Goal: Navigation & Orientation: Understand site structure

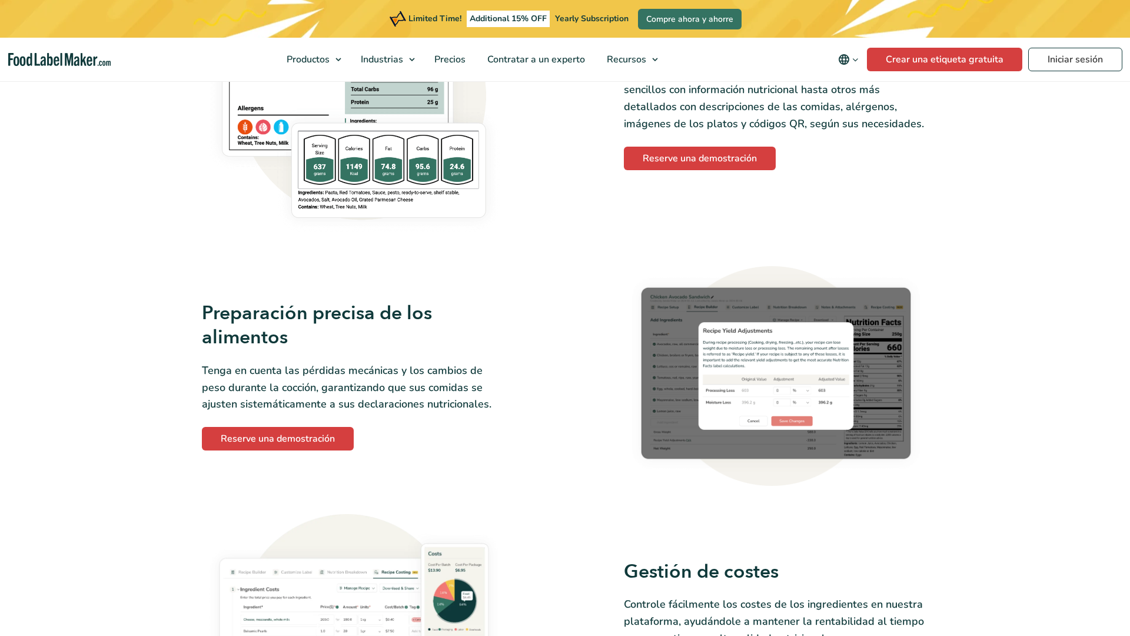
scroll to position [1588, 0]
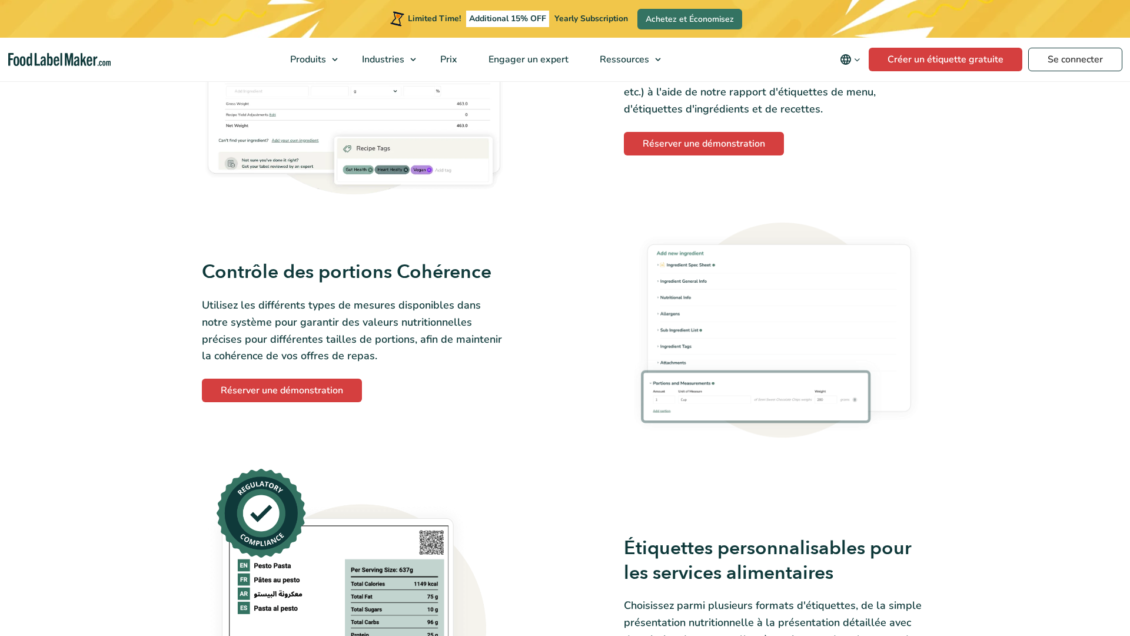
scroll to position [1584, 0]
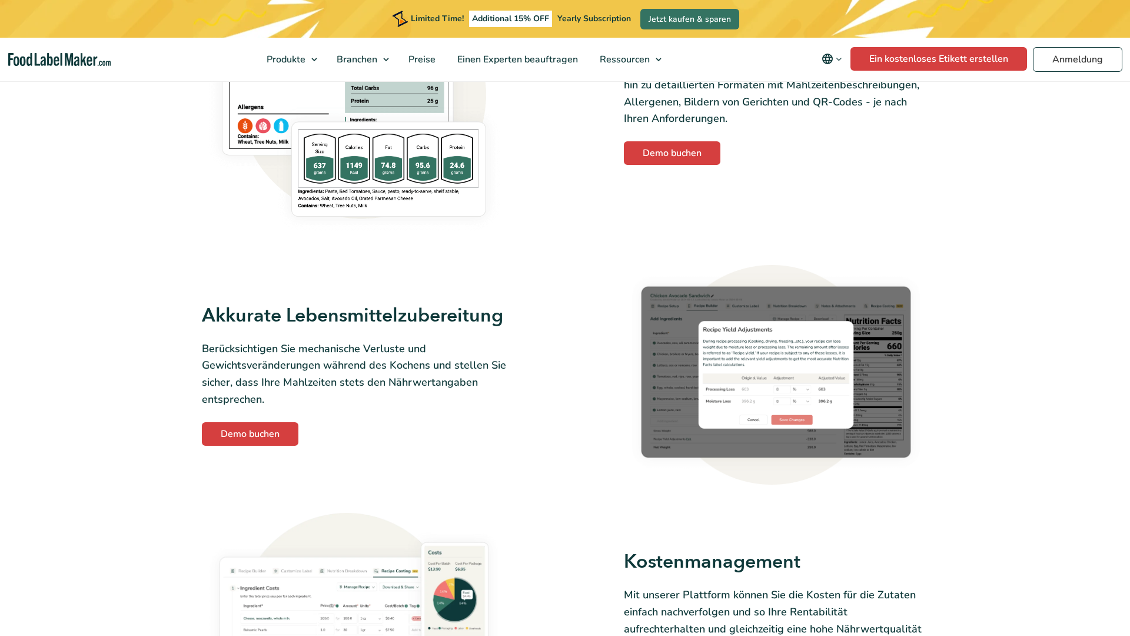
scroll to position [1585, 0]
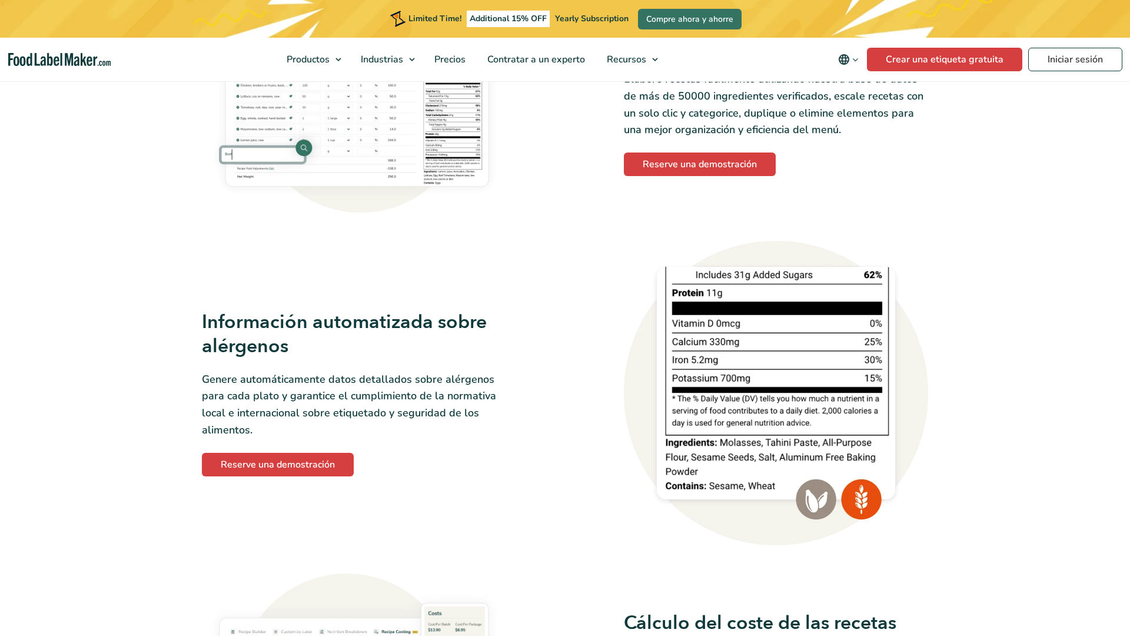
scroll to position [1059, 0]
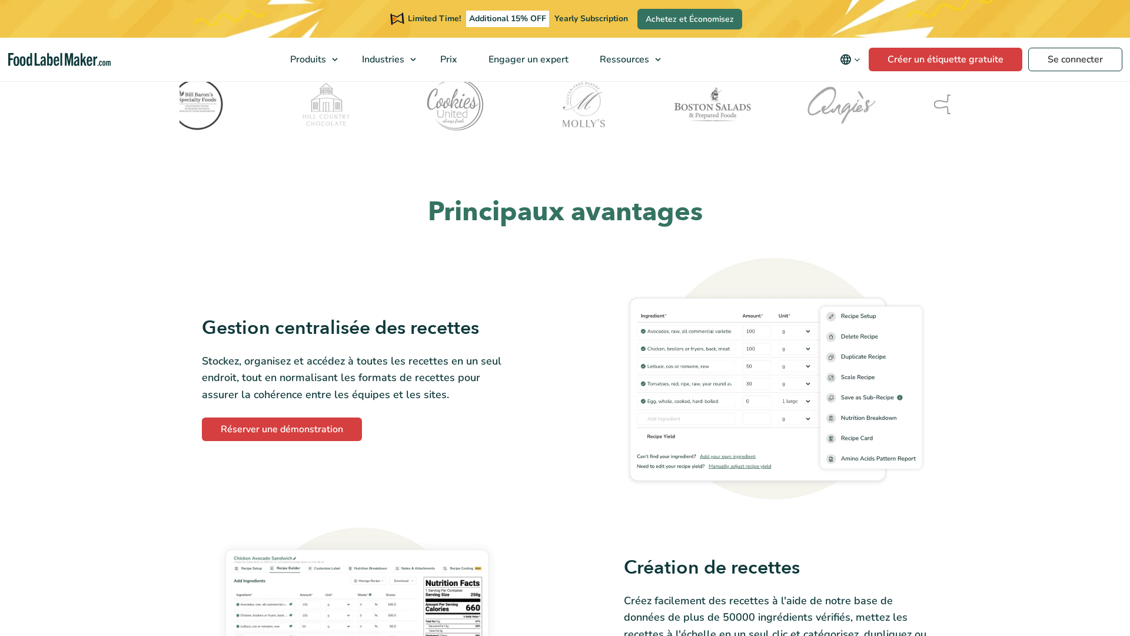
scroll to position [1059, 0]
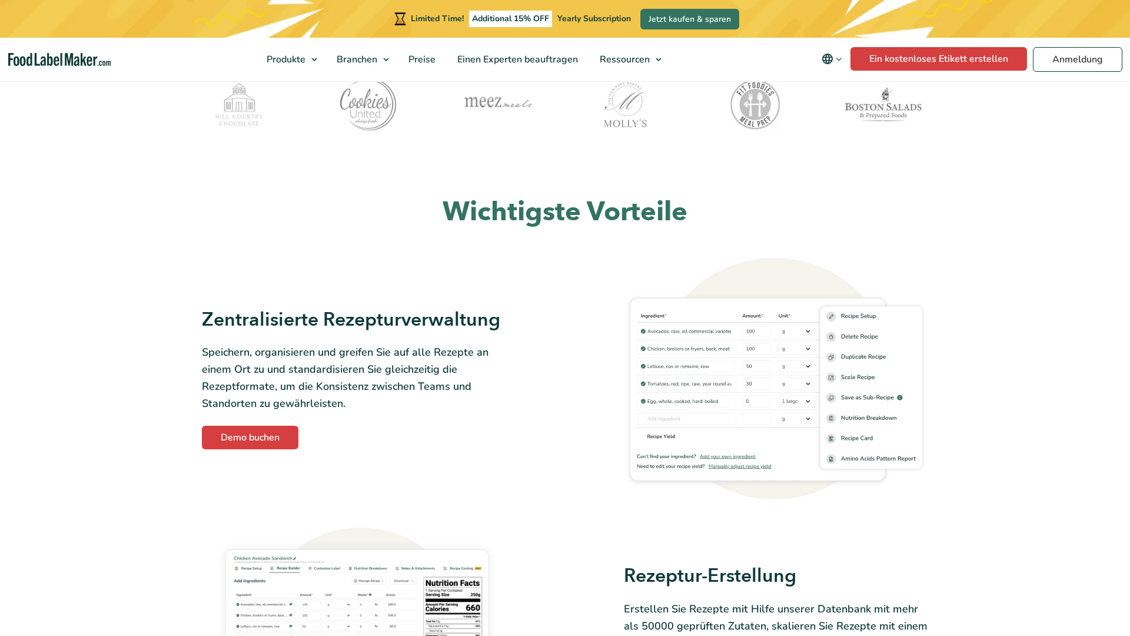
scroll to position [530, 0]
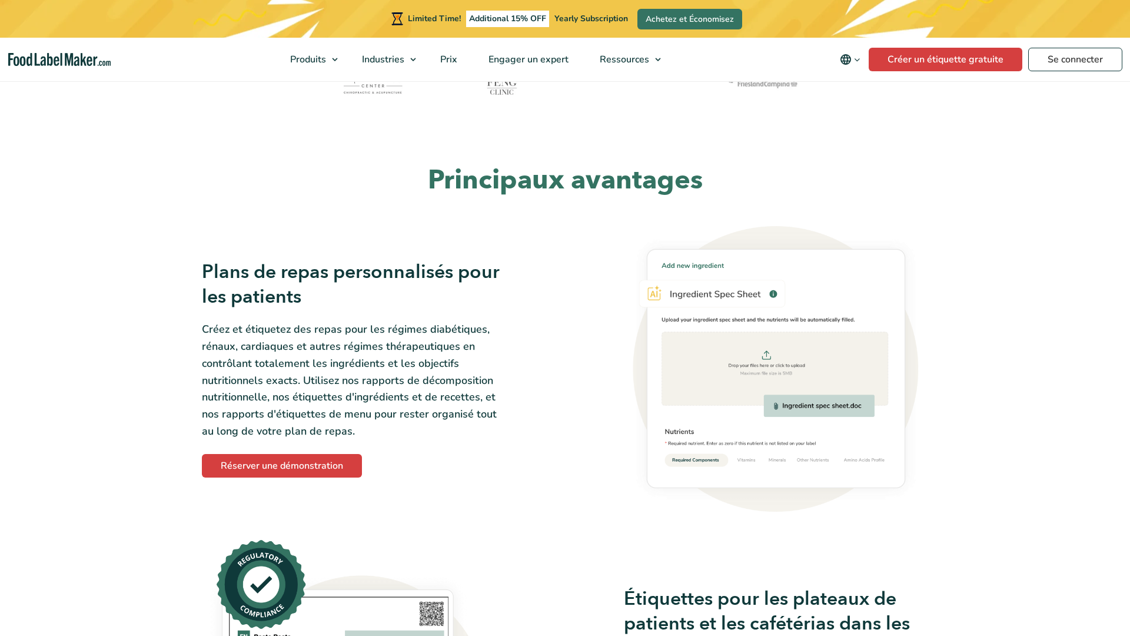
scroll to position [530, 0]
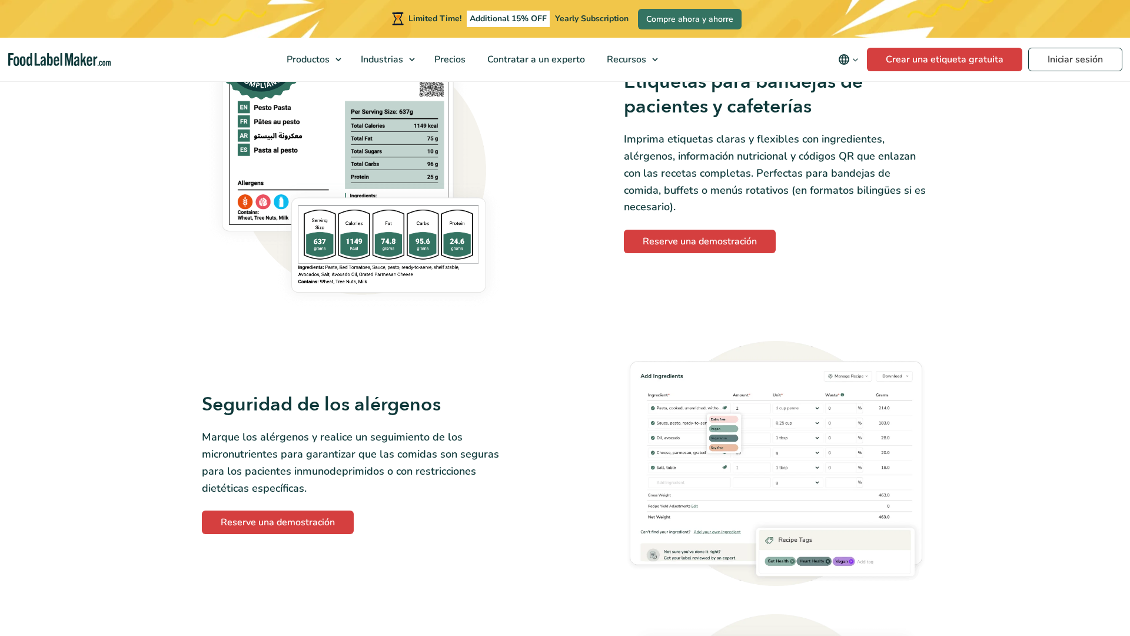
scroll to position [1059, 0]
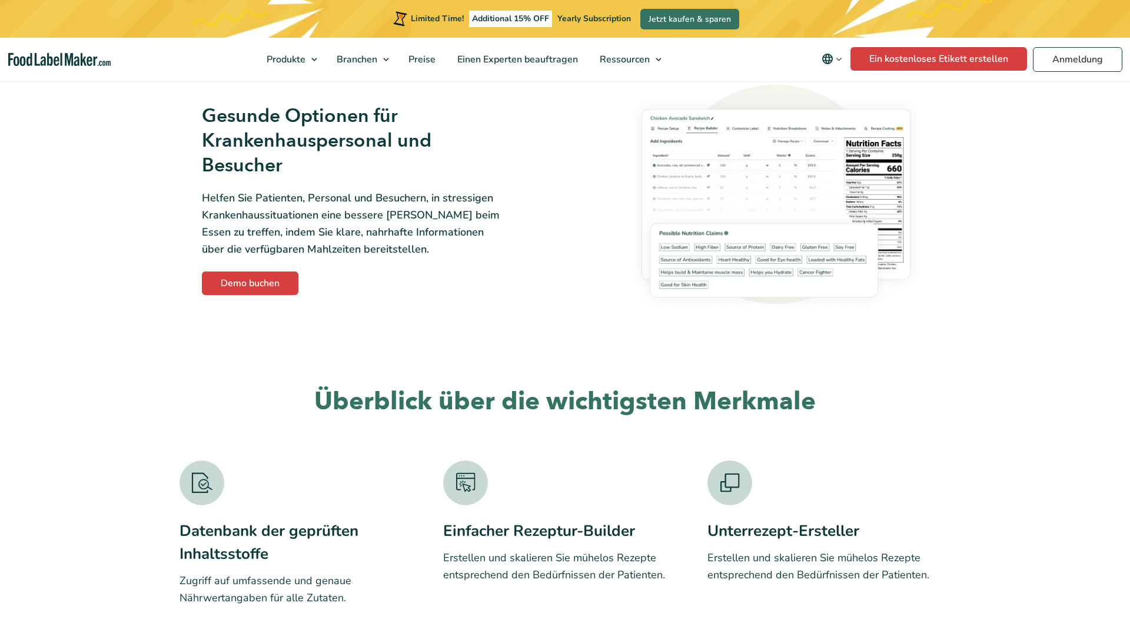
scroll to position [1588, 0]
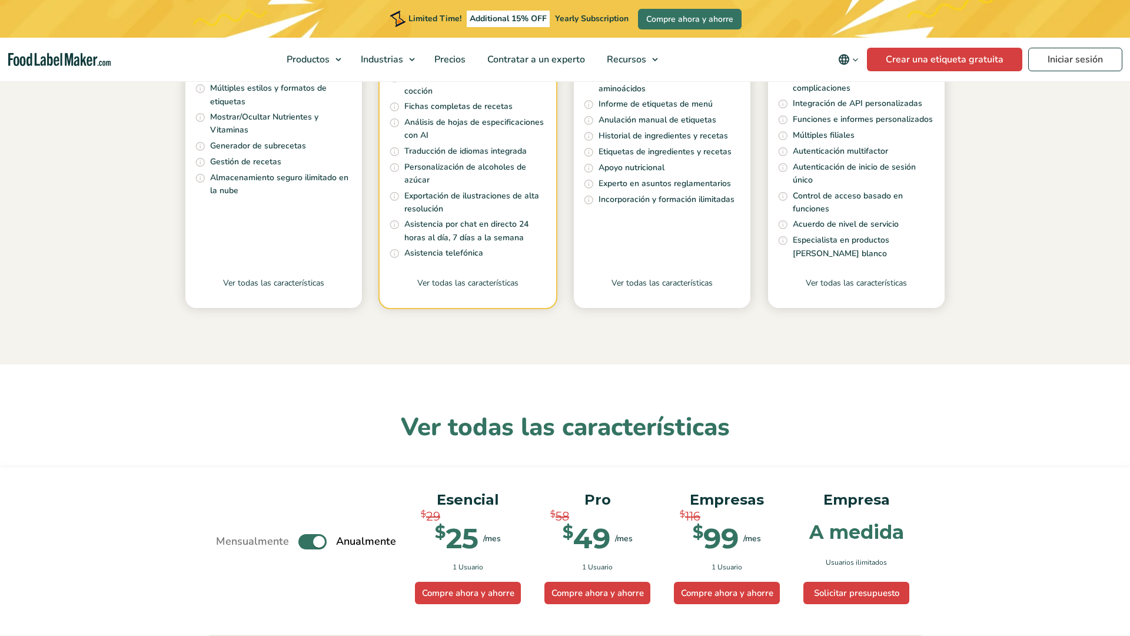
scroll to position [1458, 0]
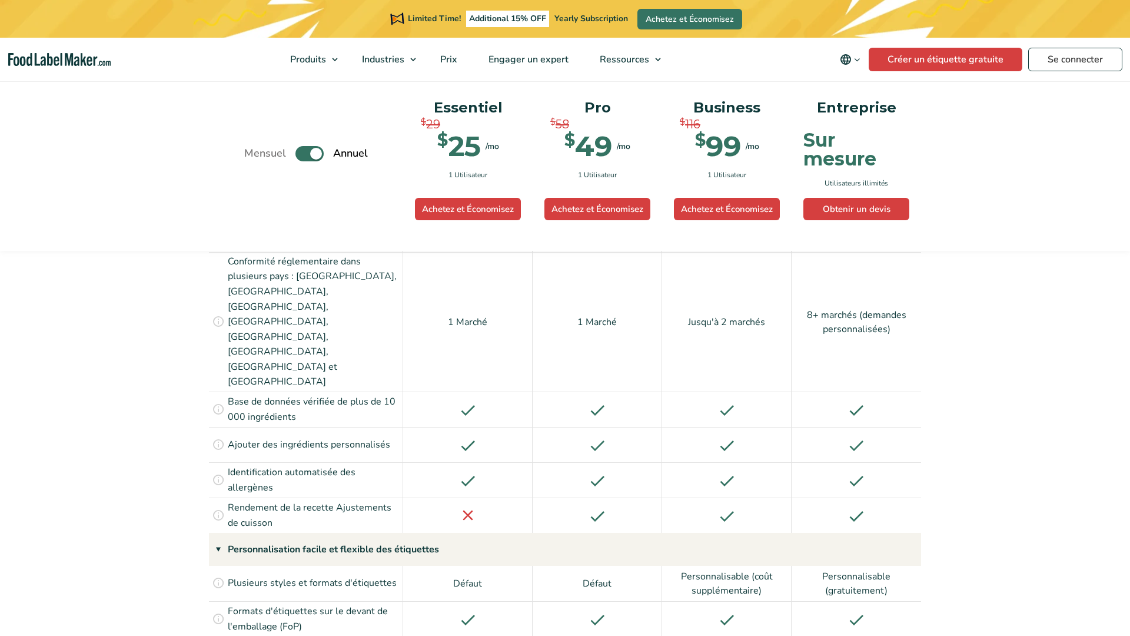
scroll to position [1458, 0]
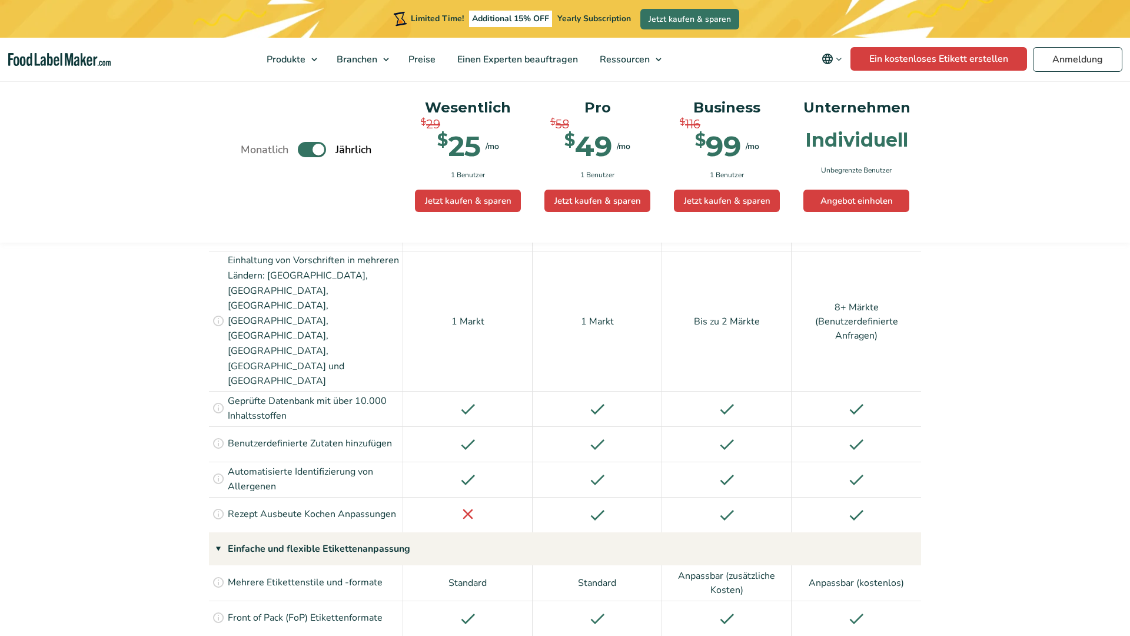
scroll to position [1059, 0]
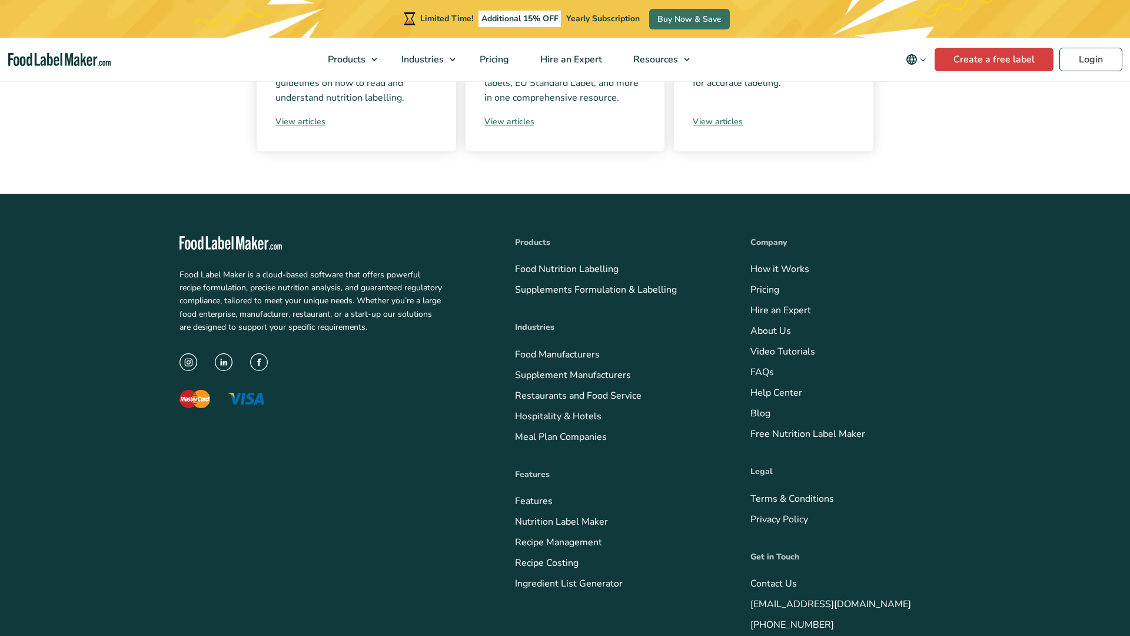
scroll to position [615, 0]
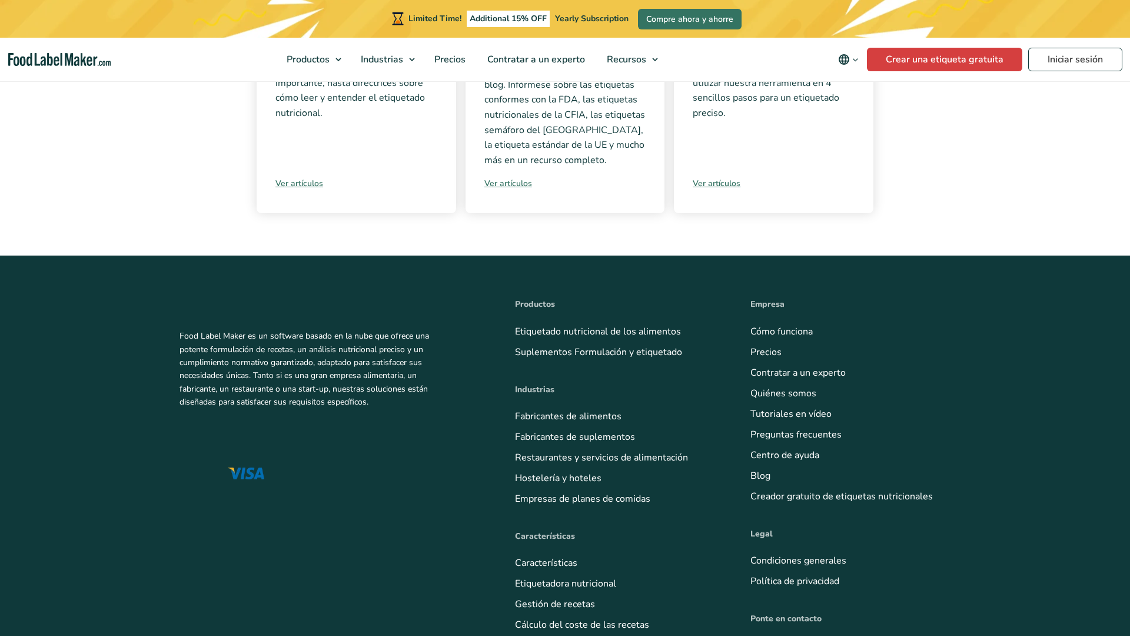
scroll to position [677, 0]
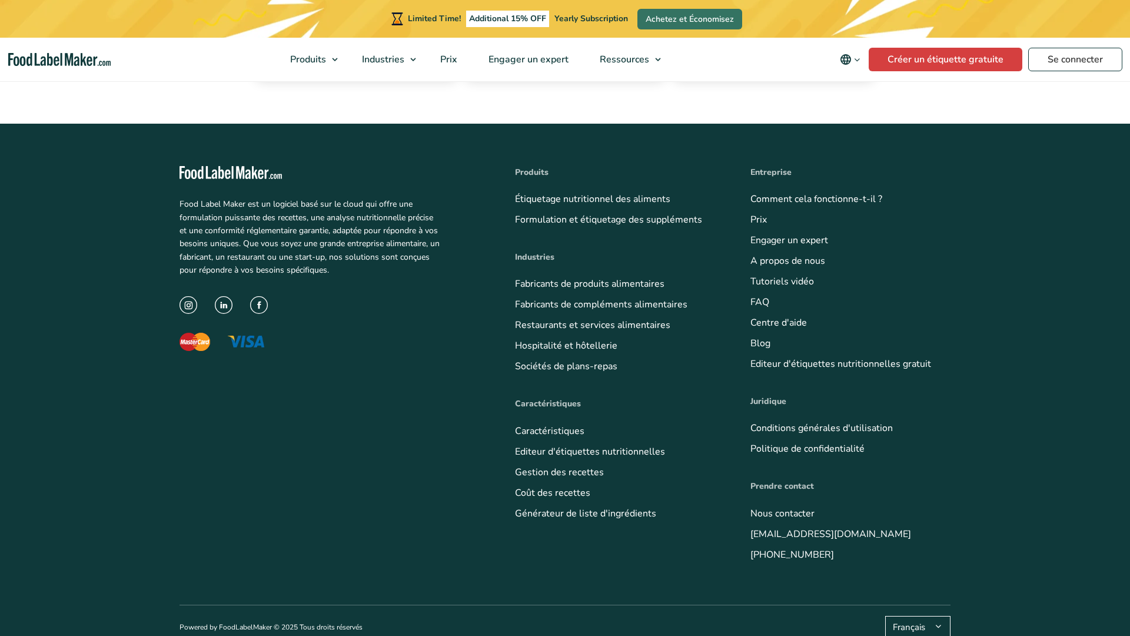
scroll to position [692, 0]
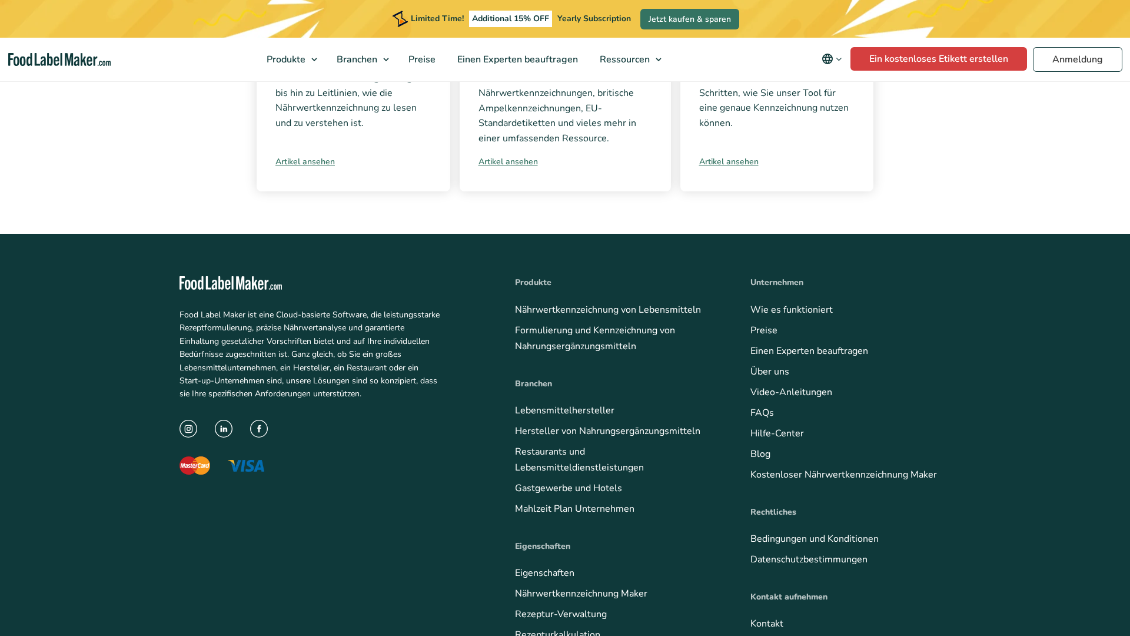
scroll to position [662, 0]
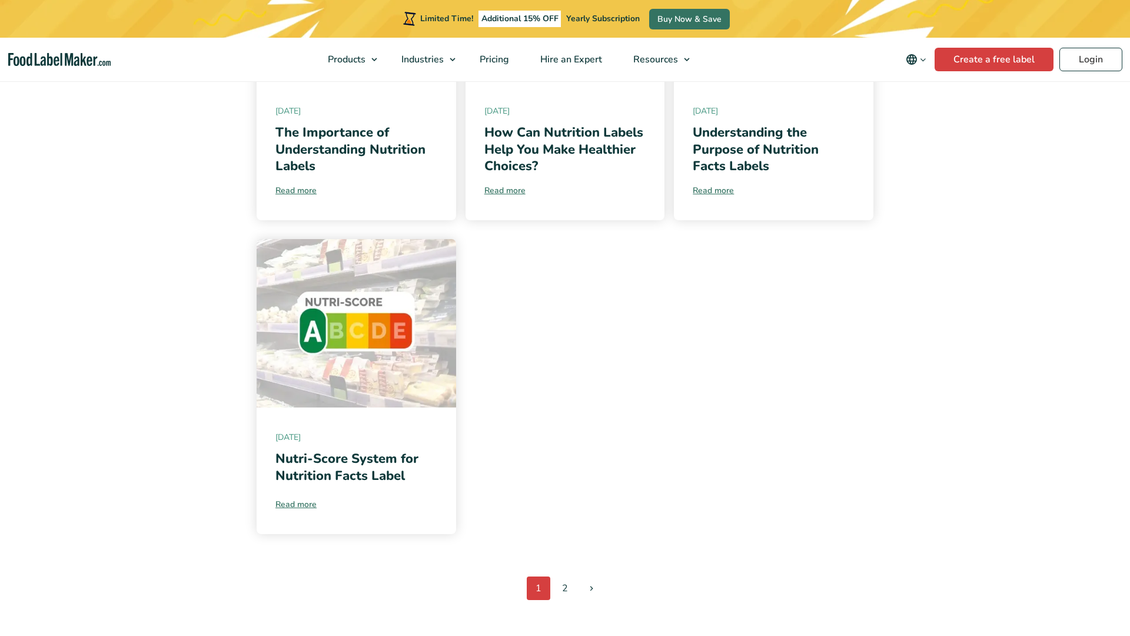
scroll to position [1588, 0]
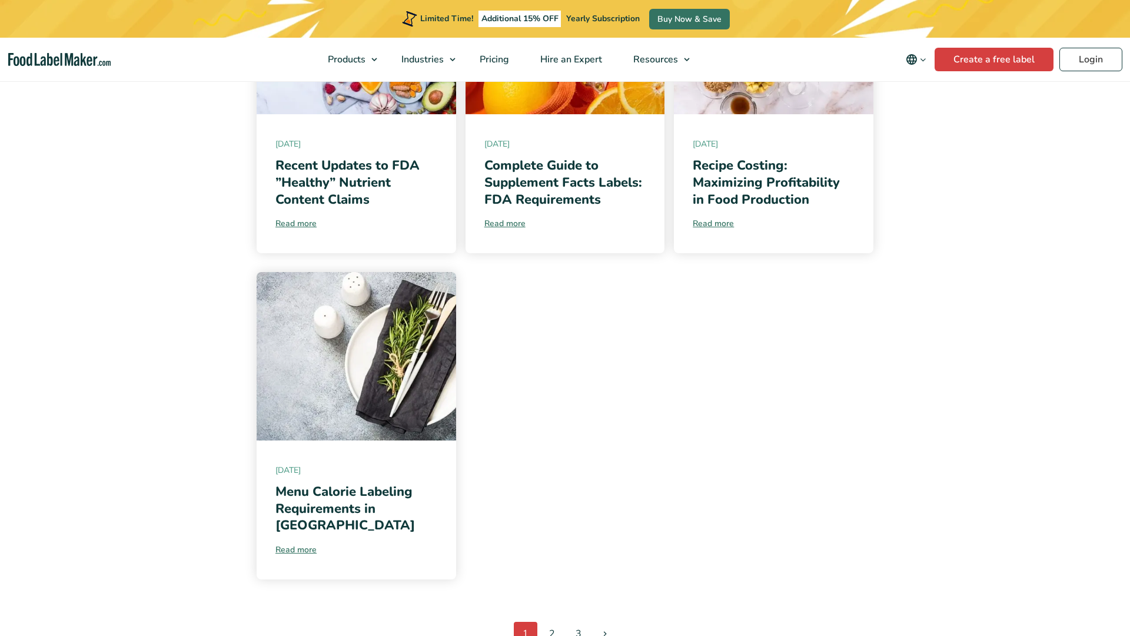
scroll to position [1588, 0]
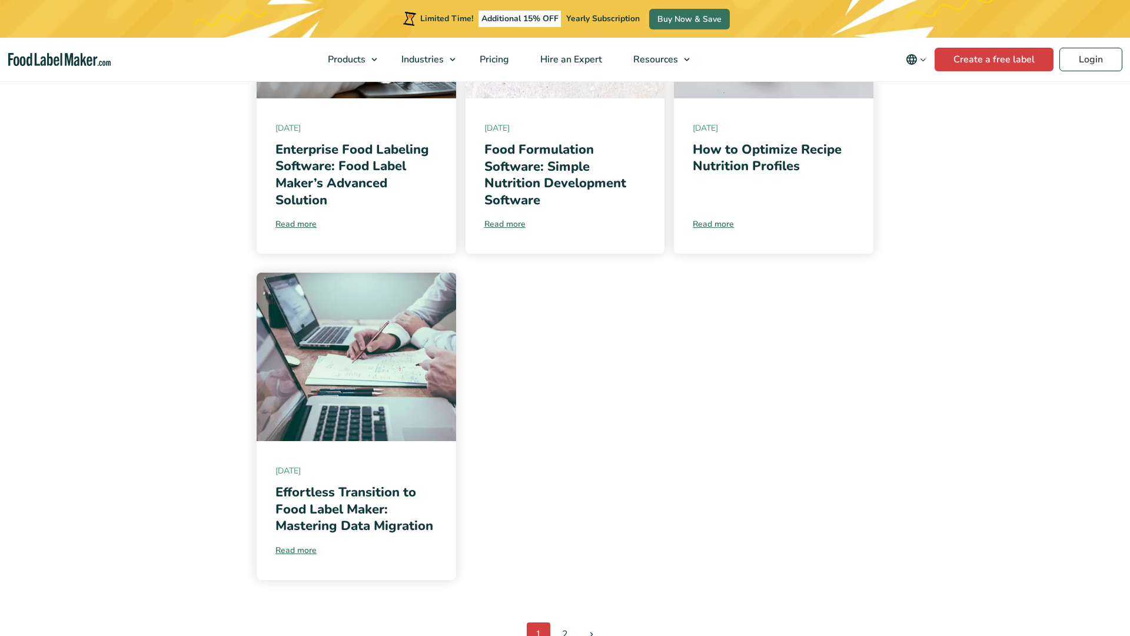
scroll to position [1588, 0]
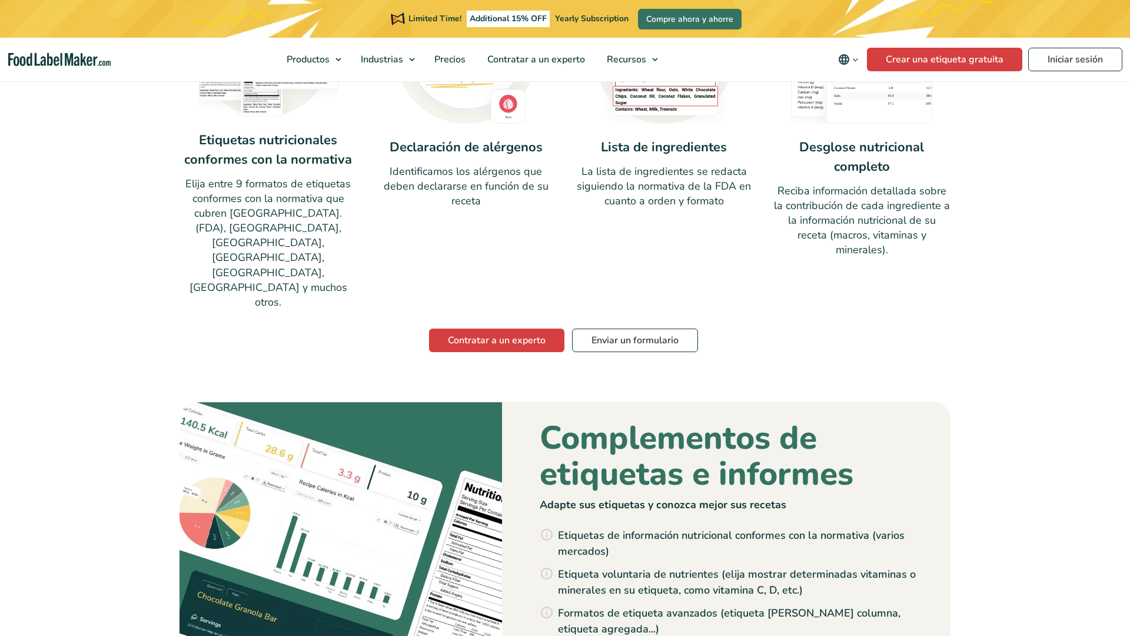
scroll to position [1588, 0]
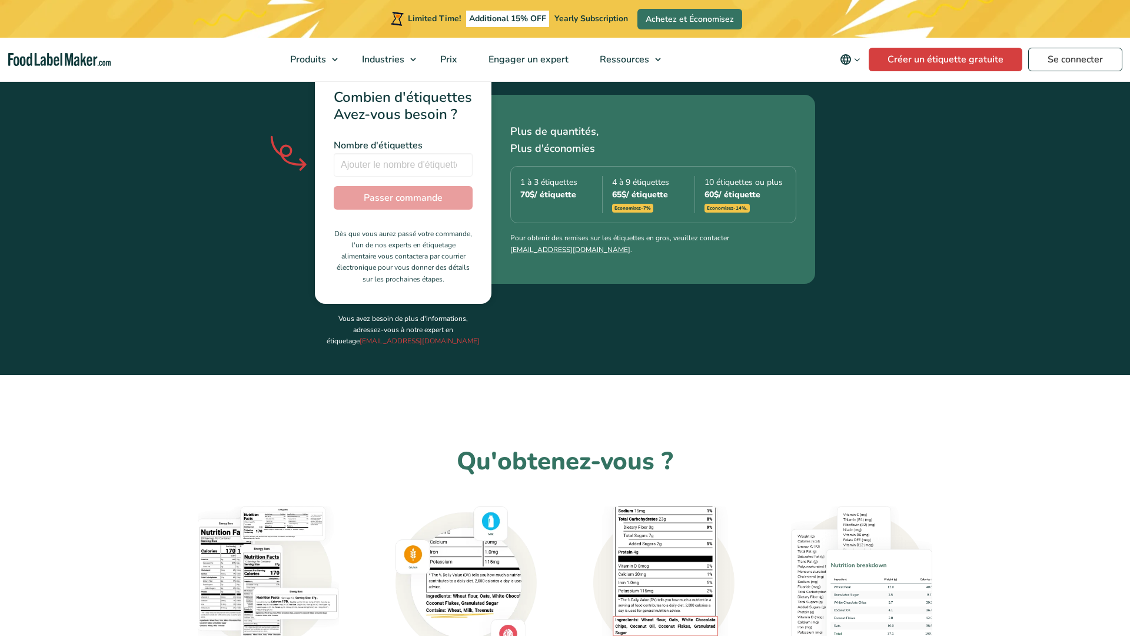
scroll to position [1059, 0]
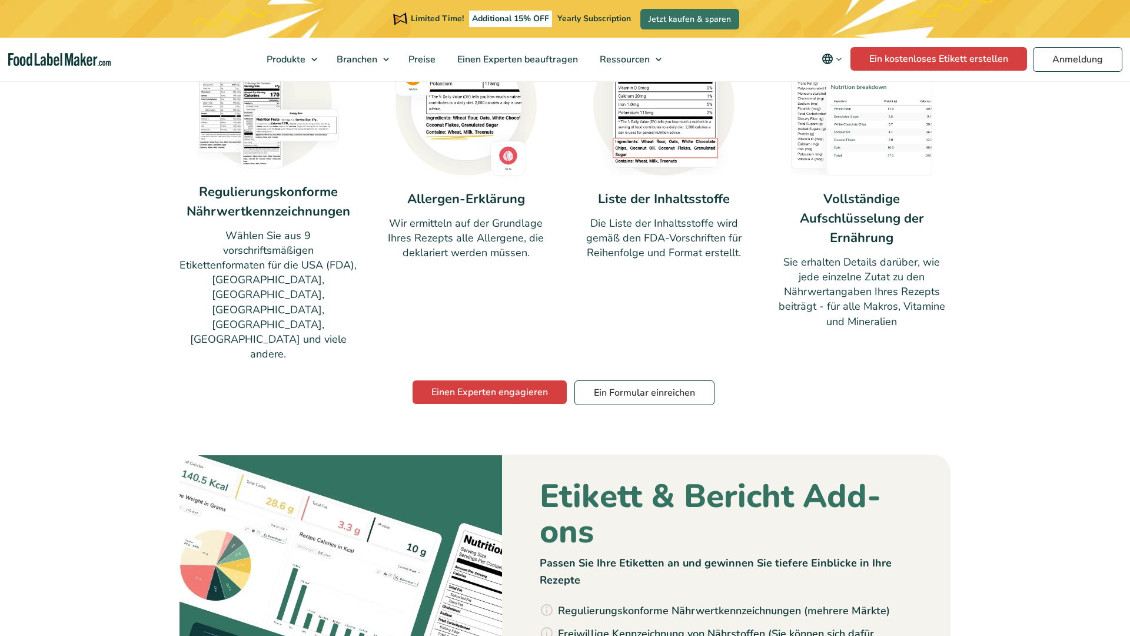
scroll to position [1059, 0]
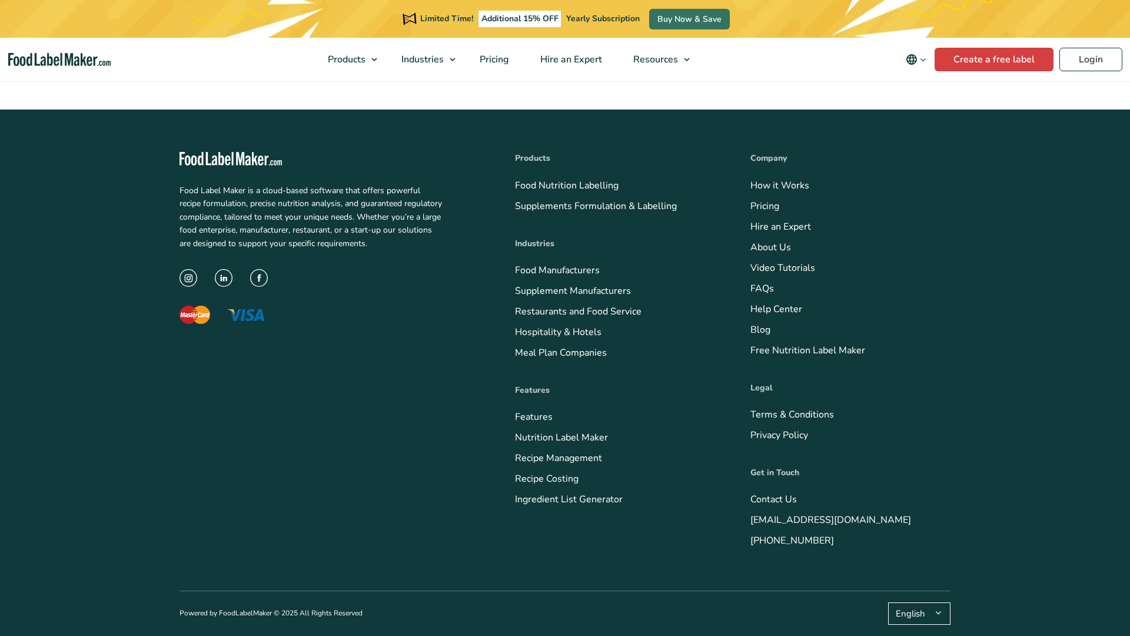
scroll to position [863, 0]
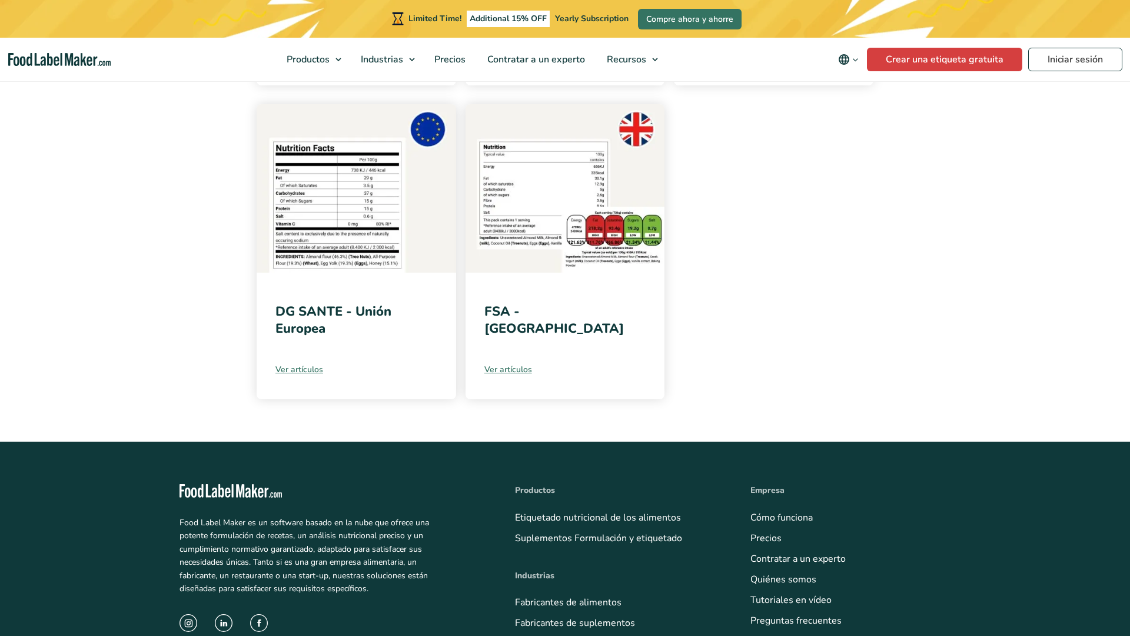
scroll to position [863, 0]
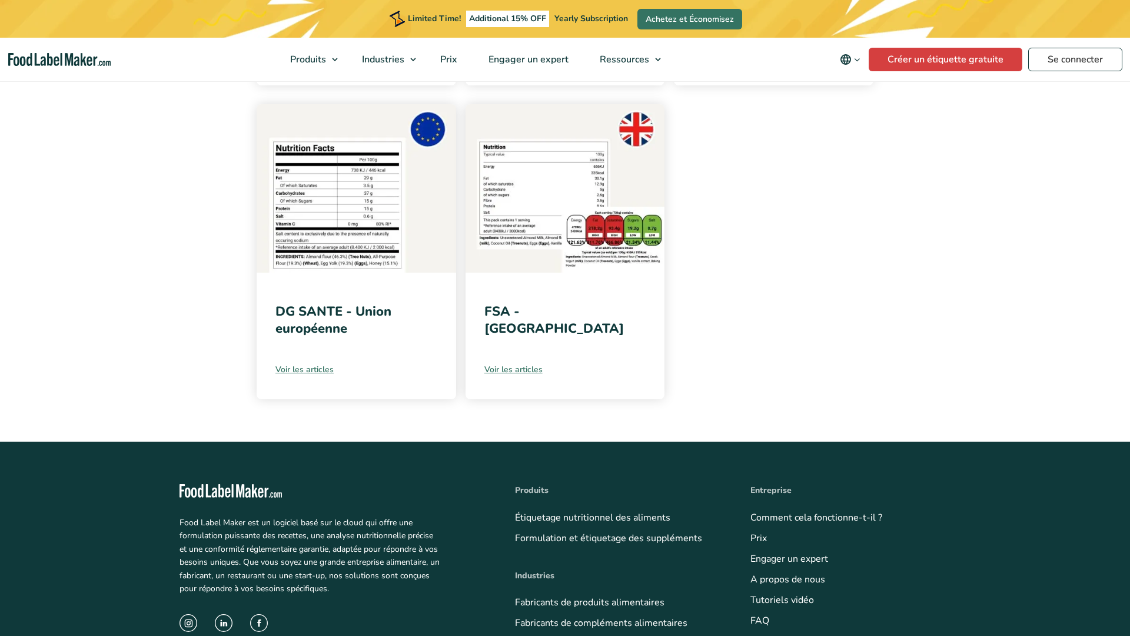
scroll to position [863, 0]
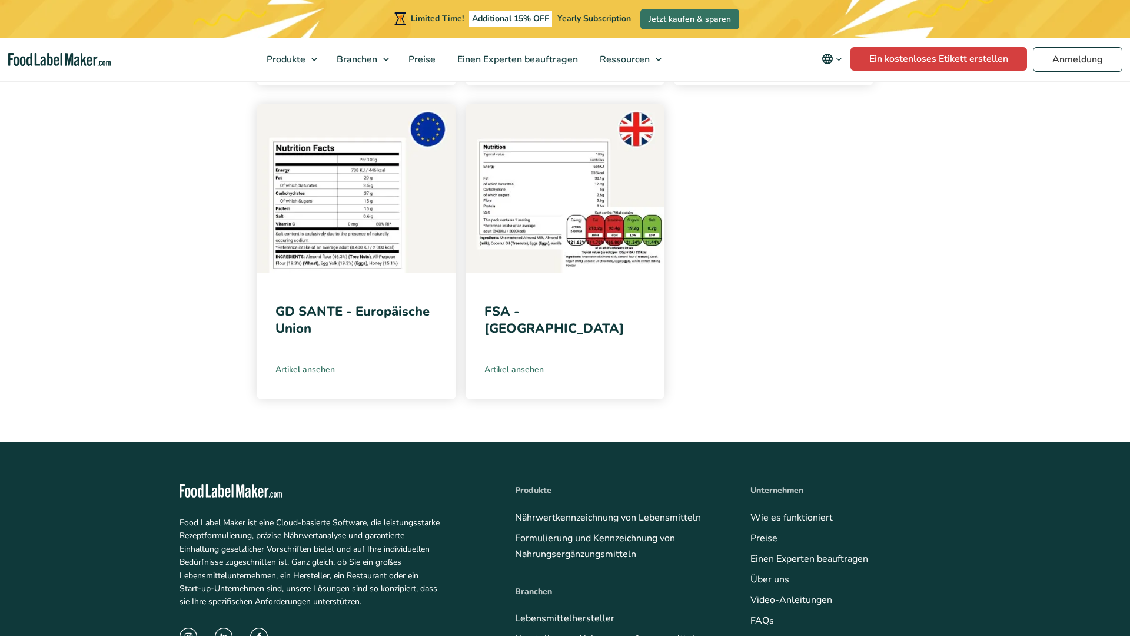
scroll to position [863, 0]
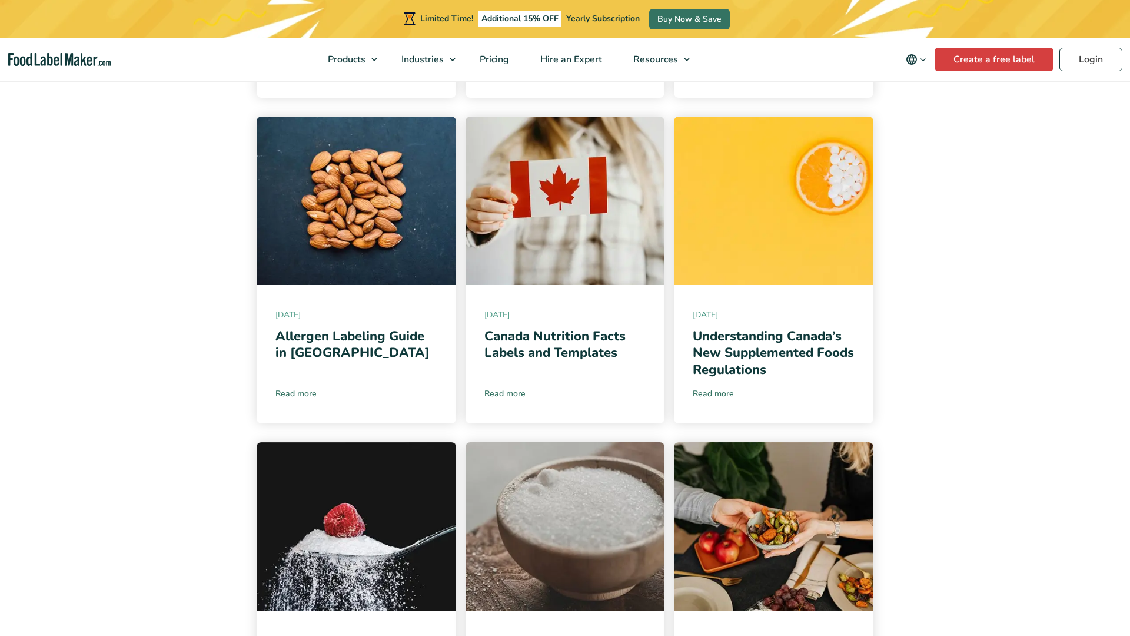
scroll to position [1059, 0]
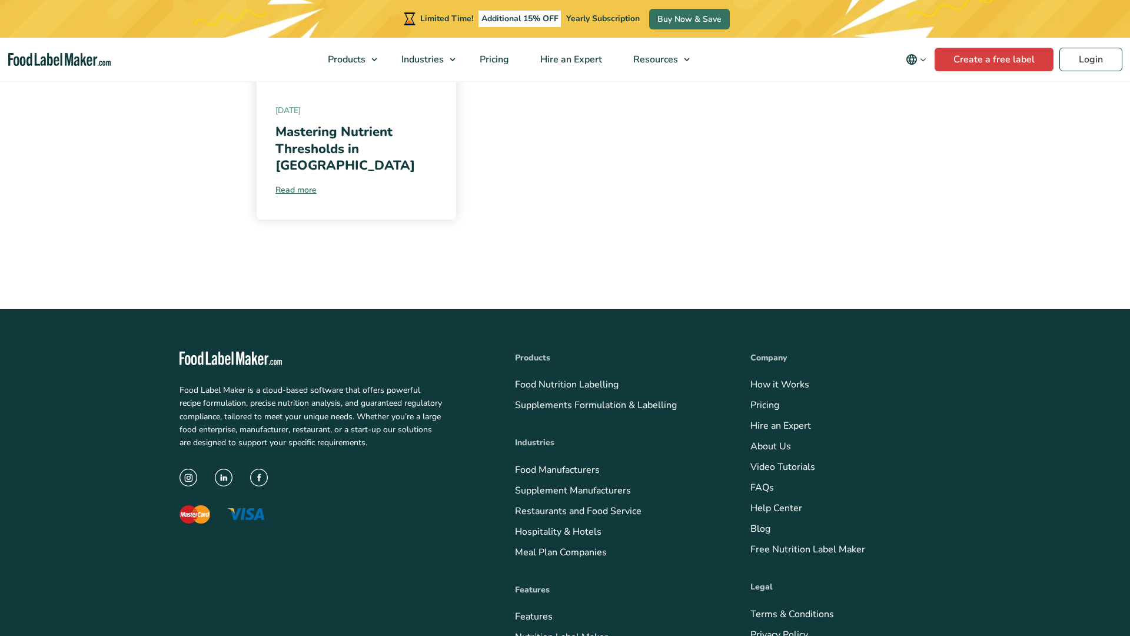
scroll to position [1248, 0]
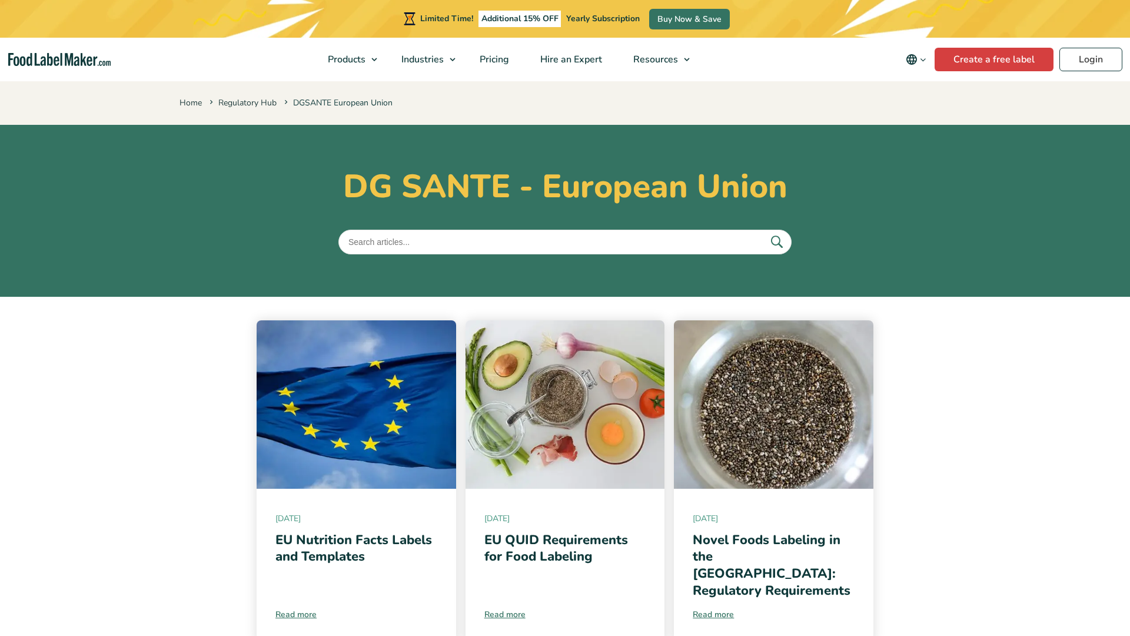
scroll to position [1059, 0]
